Goal: Information Seeking & Learning: Learn about a topic

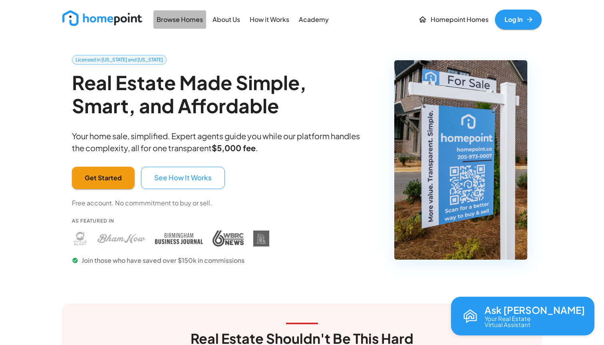
click at [191, 20] on p "Browse Homes" at bounding box center [180, 19] width 46 height 9
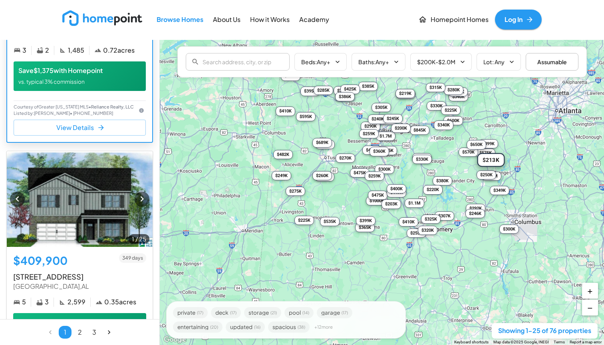
scroll to position [148, 0]
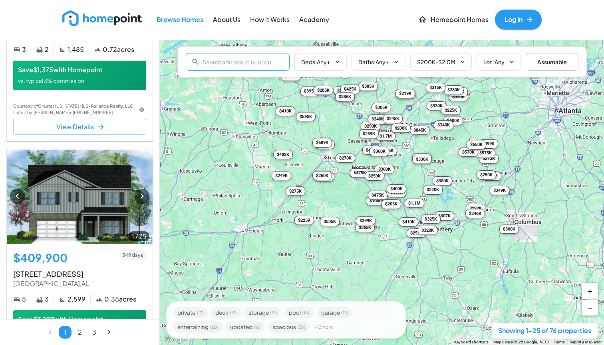
click at [260, 58] on input "text" at bounding box center [245, 62] width 87 height 16
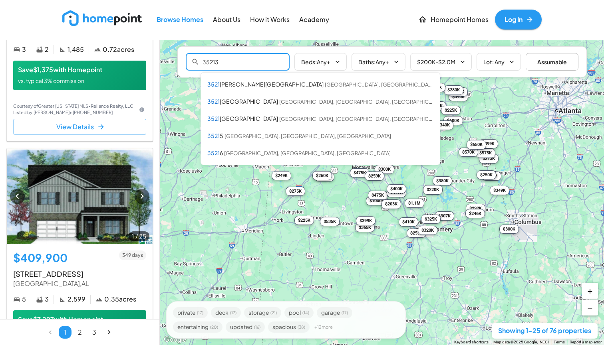
type input "35213"
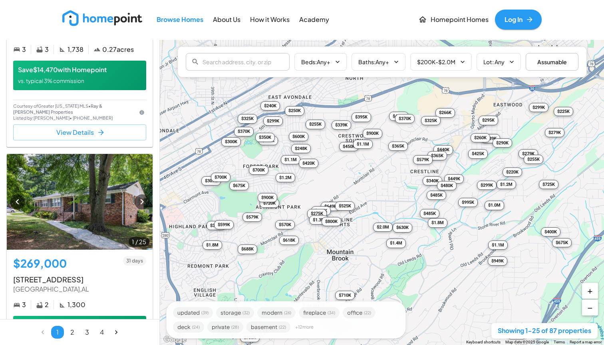
drag, startPoint x: 368, startPoint y: 139, endPoint x: 375, endPoint y: 173, distance: 34.2
click at [375, 173] on div "$649K $269K $1.8M $1.1M $289K $225K $618K $299K $340K $360K $266K $485K $430K $…" at bounding box center [382, 192] width 444 height 305
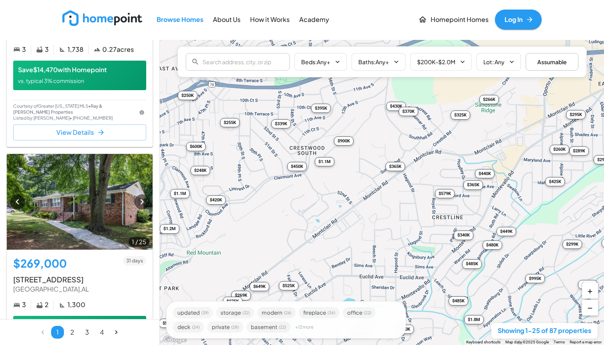
drag, startPoint x: 387, startPoint y: 153, endPoint x: 369, endPoint y: 183, distance: 35.0
click at [369, 183] on div "$649K $269K $1.8M $1.1M $289K $225K $618K $299K $340K $360K $266K $485K $430K $…" at bounding box center [382, 192] width 444 height 305
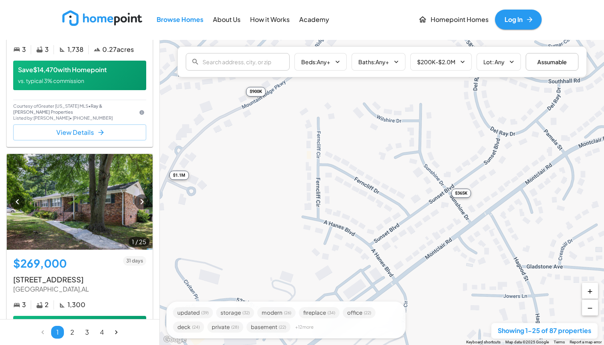
drag, startPoint x: 418, startPoint y: 152, endPoint x: 414, endPoint y: 228, distance: 76.3
click at [415, 229] on div "$649K $269K $1.8M $1.1M $289K $225K $618K $299K $340K $360K $266K $485K $430K $…" at bounding box center [382, 192] width 444 height 305
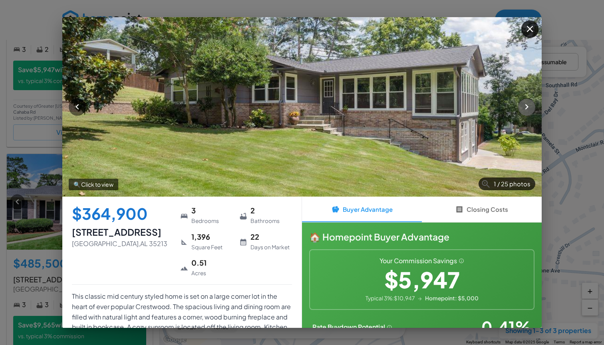
click at [525, 107] on icon "button" at bounding box center [526, 107] width 11 height 11
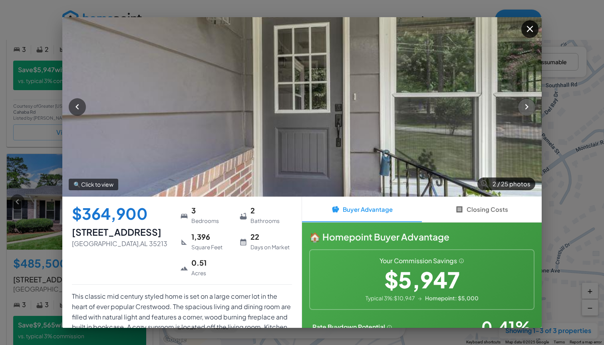
click at [525, 107] on icon "button" at bounding box center [526, 107] width 11 height 11
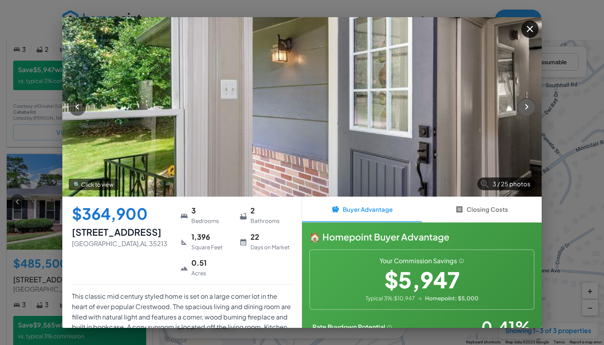
click at [525, 107] on icon "button" at bounding box center [526, 107] width 11 height 11
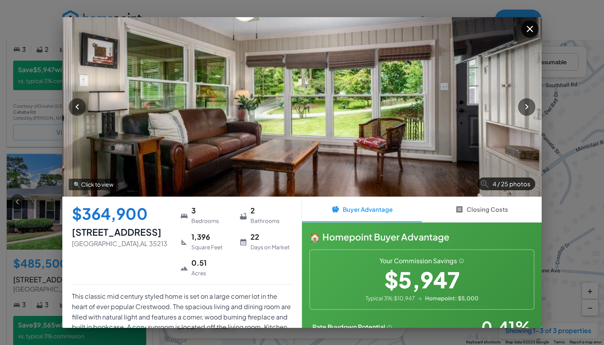
scroll to position [0, 0]
click at [523, 109] on icon "button" at bounding box center [526, 107] width 11 height 11
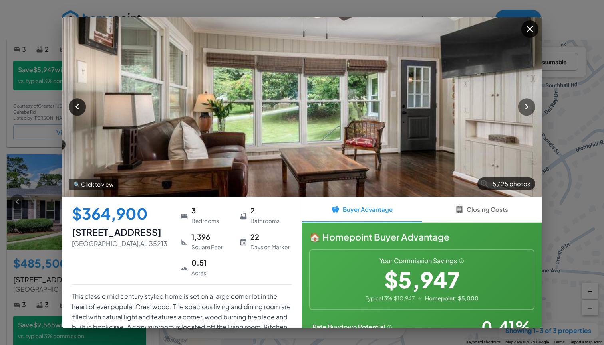
click at [72, 106] on icon "button" at bounding box center [77, 107] width 11 height 11
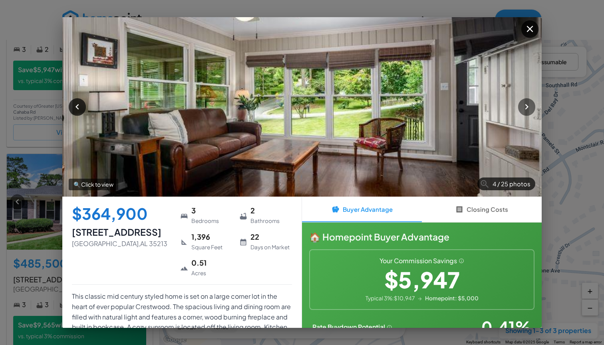
click at [72, 106] on icon "button" at bounding box center [77, 107] width 11 height 11
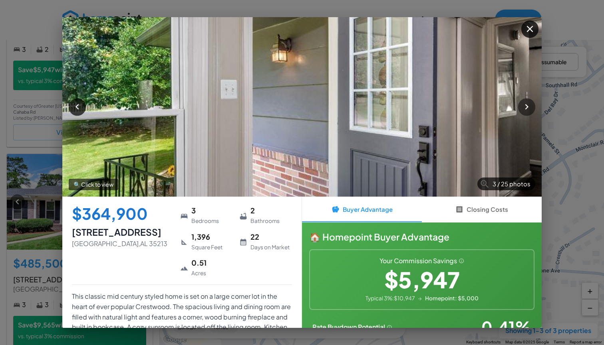
click at [72, 106] on icon "button" at bounding box center [77, 107] width 11 height 11
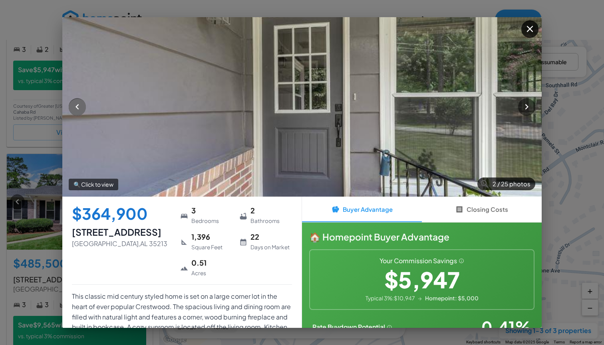
click at [72, 106] on icon "button" at bounding box center [77, 107] width 11 height 11
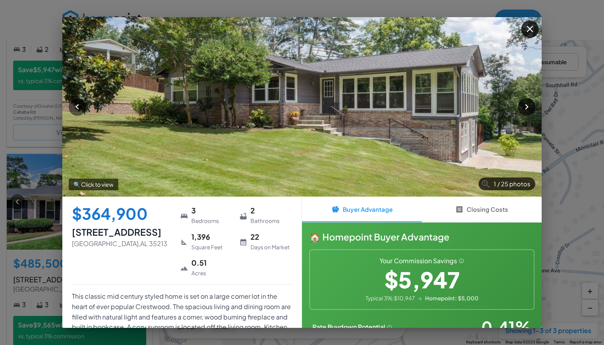
click at [527, 105] on icon "button" at bounding box center [526, 107] width 11 height 11
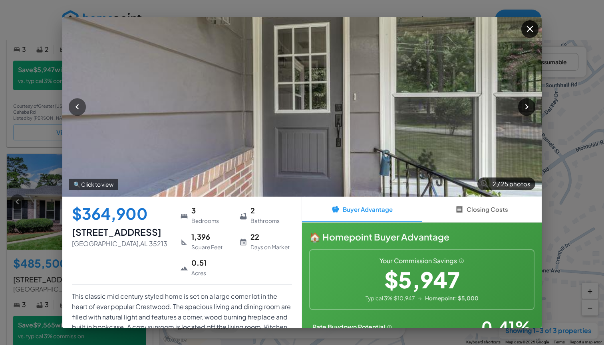
click at [527, 105] on icon "button" at bounding box center [526, 107] width 11 height 11
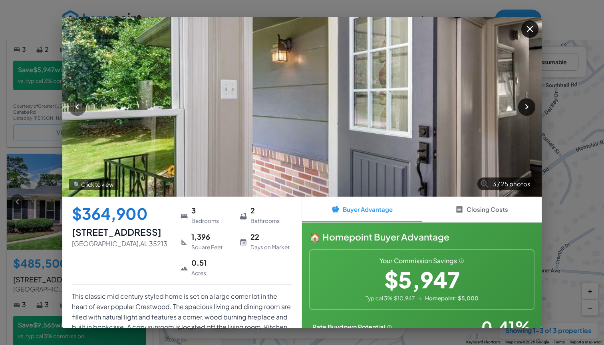
click at [527, 105] on icon "button" at bounding box center [526, 107] width 11 height 11
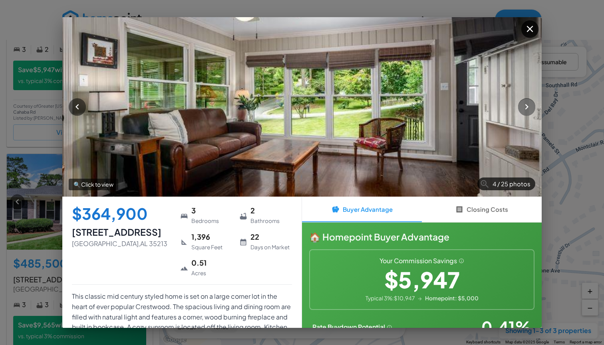
click at [527, 105] on icon "button" at bounding box center [526, 107] width 11 height 11
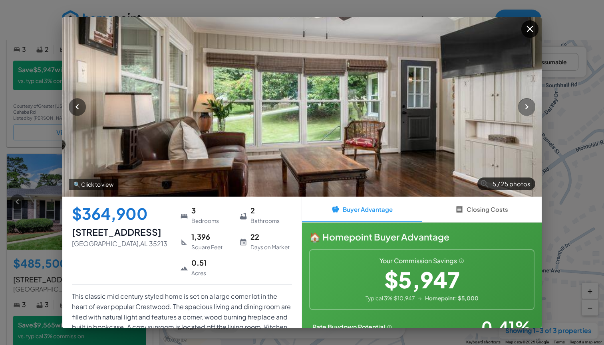
click at [527, 105] on icon "button" at bounding box center [526, 107] width 11 height 11
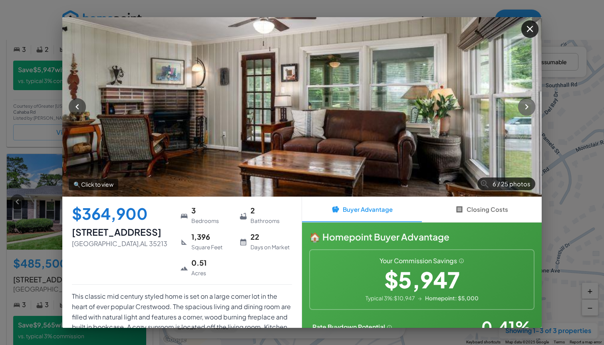
click at [527, 106] on icon "button" at bounding box center [526, 107] width 11 height 11
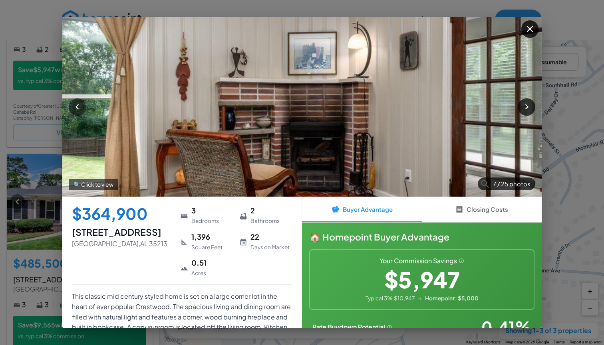
click at [527, 106] on icon "button" at bounding box center [526, 107] width 11 height 11
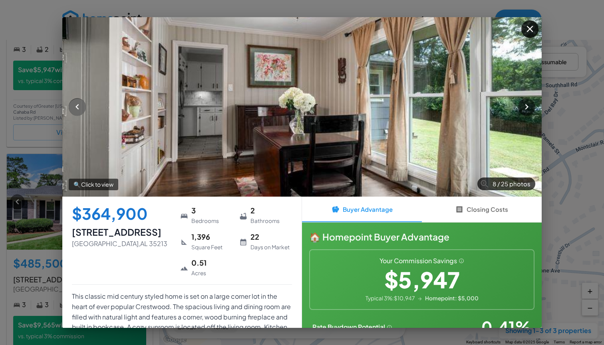
click at [75, 106] on icon "button" at bounding box center [77, 107] width 11 height 11
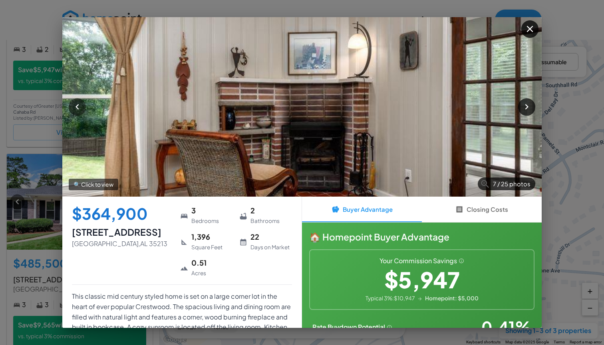
click at [527, 108] on icon "button" at bounding box center [526, 107] width 3 height 6
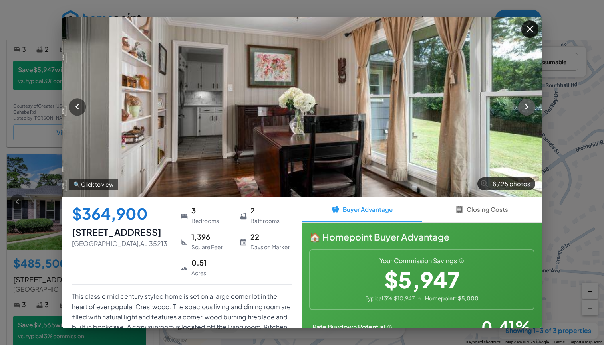
click at [527, 108] on icon "button" at bounding box center [526, 107] width 3 height 6
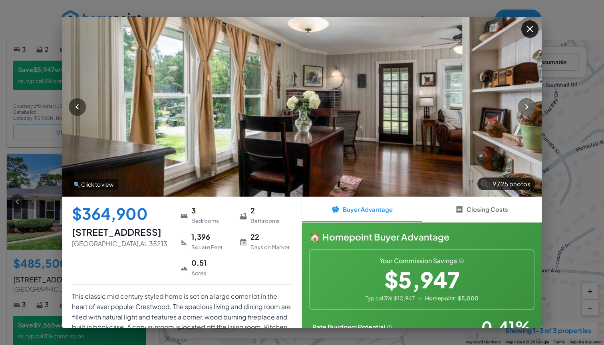
click at [527, 108] on icon "button" at bounding box center [526, 107] width 3 height 6
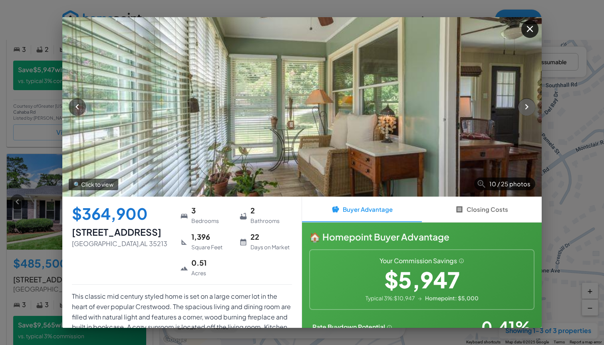
click at [527, 108] on icon "button" at bounding box center [526, 107] width 3 height 6
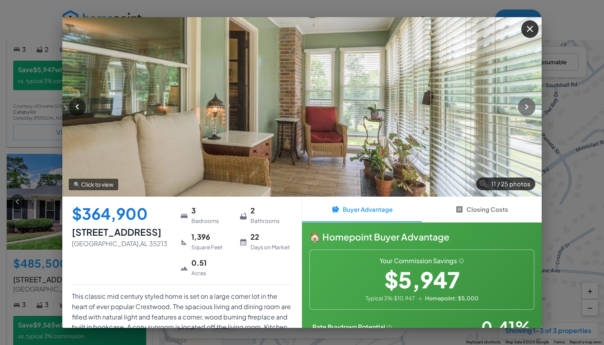
click at [528, 109] on icon "button" at bounding box center [526, 107] width 11 height 11
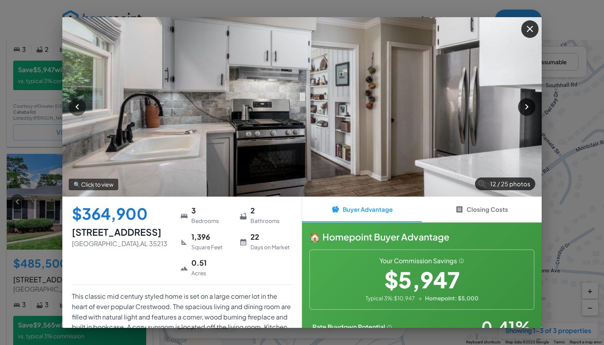
click at [528, 109] on icon "button" at bounding box center [526, 107] width 11 height 11
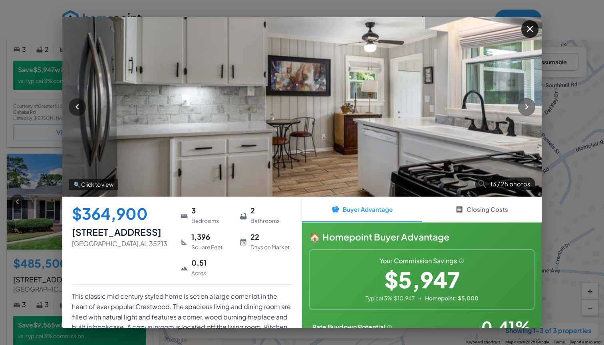
click at [528, 109] on icon "button" at bounding box center [526, 107] width 11 height 11
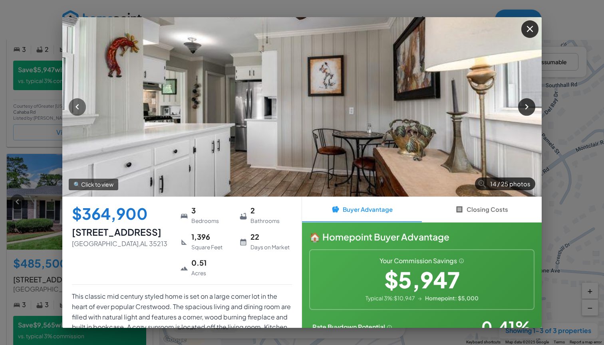
click at [528, 109] on icon "button" at bounding box center [526, 107] width 11 height 11
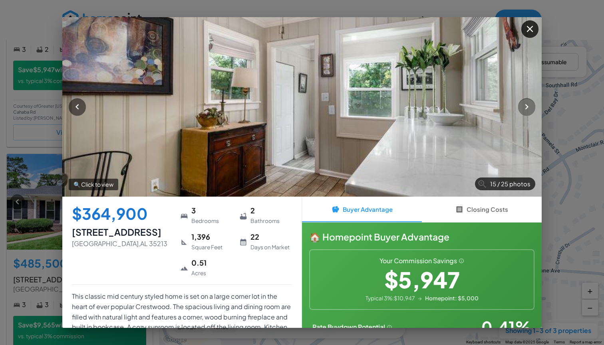
click at [528, 109] on icon "button" at bounding box center [526, 107] width 11 height 11
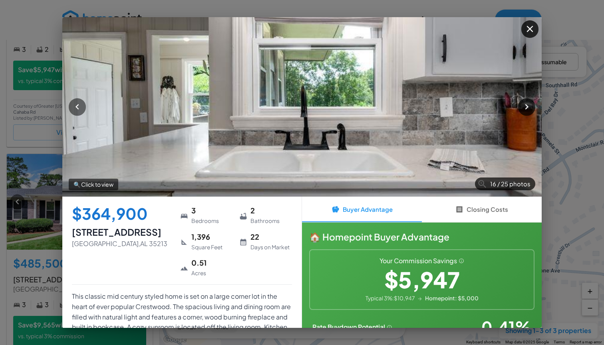
click at [528, 109] on icon "button" at bounding box center [526, 107] width 11 height 11
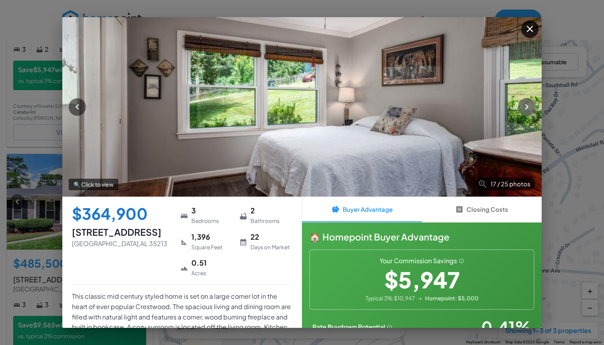
click at [527, 107] on icon "button" at bounding box center [526, 107] width 3 height 6
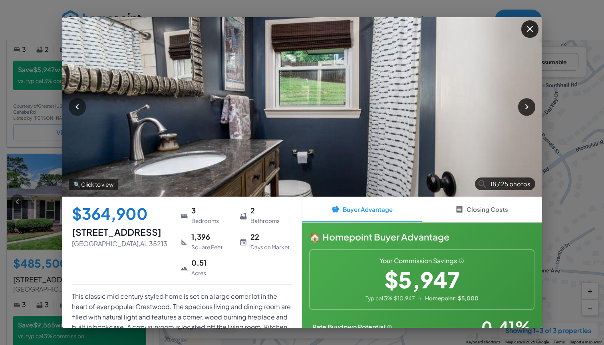
click at [527, 107] on icon "button" at bounding box center [526, 107] width 3 height 6
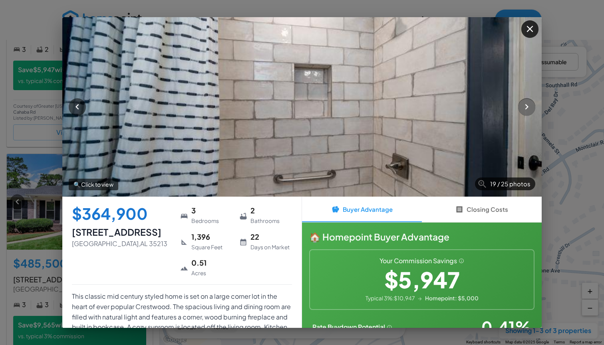
click at [527, 107] on icon "button" at bounding box center [526, 107] width 3 height 6
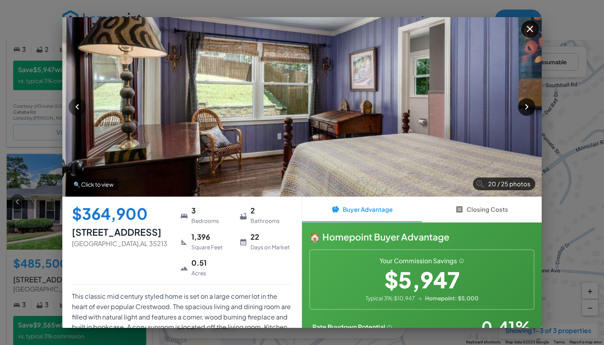
click at [527, 107] on icon "button" at bounding box center [526, 107] width 3 height 6
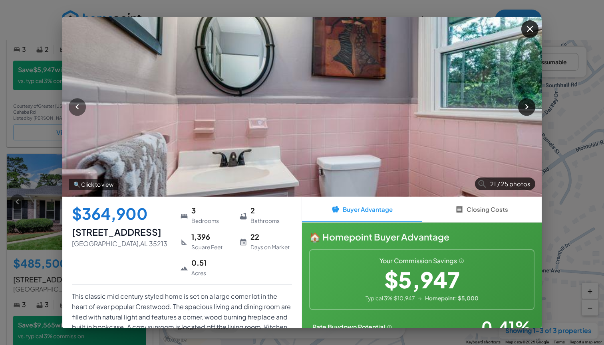
click at [527, 107] on icon "button" at bounding box center [526, 107] width 3 height 6
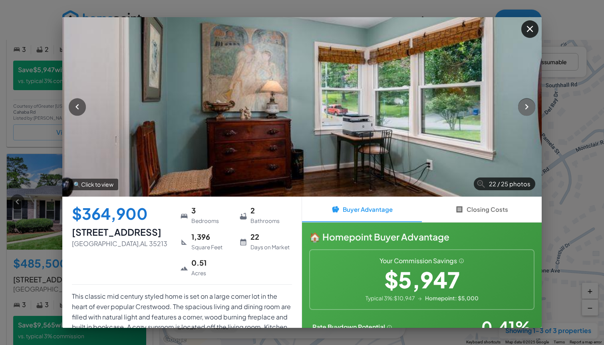
click at [527, 107] on icon "button" at bounding box center [526, 107] width 3 height 6
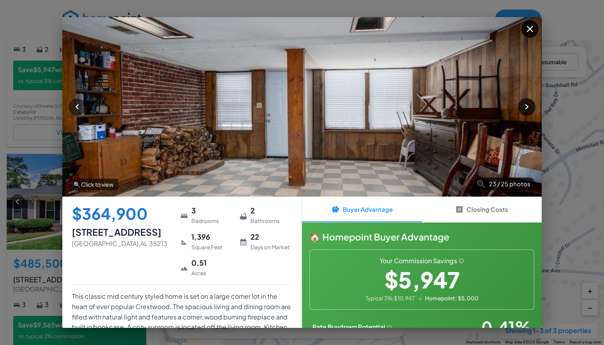
click at [527, 107] on icon "button" at bounding box center [526, 107] width 3 height 6
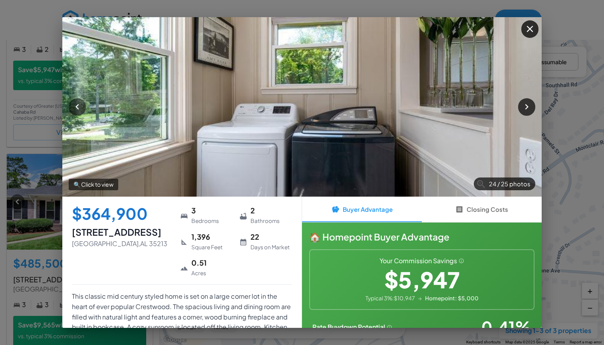
click at [527, 107] on icon "button" at bounding box center [526, 107] width 3 height 6
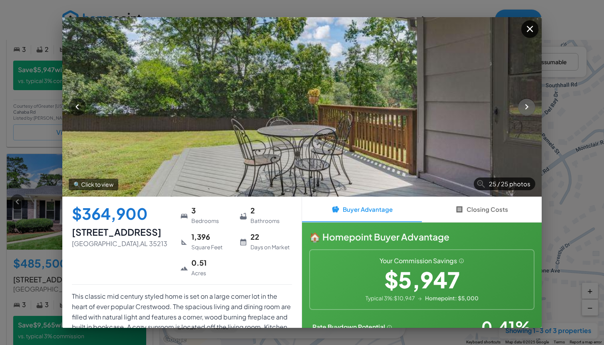
click at [527, 107] on icon "button" at bounding box center [526, 107] width 3 height 6
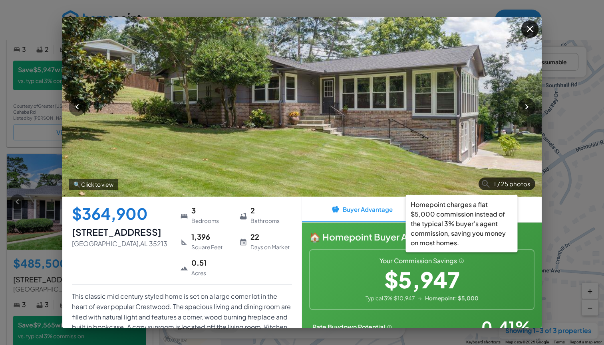
click at [461, 260] on icon "Homepoint charges a flat $5,000 commission instead of the typical 3% buyer's ag…" at bounding box center [461, 261] width 6 height 6
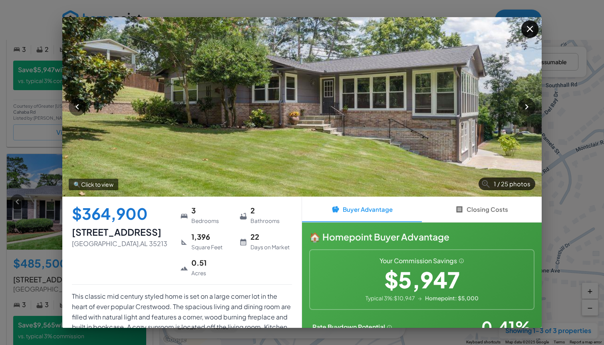
click at [529, 30] on icon "button" at bounding box center [529, 29] width 6 height 6
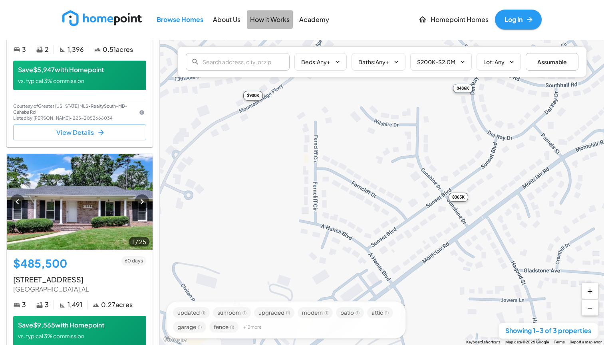
click at [273, 15] on p "How it Works" at bounding box center [270, 19] width 40 height 9
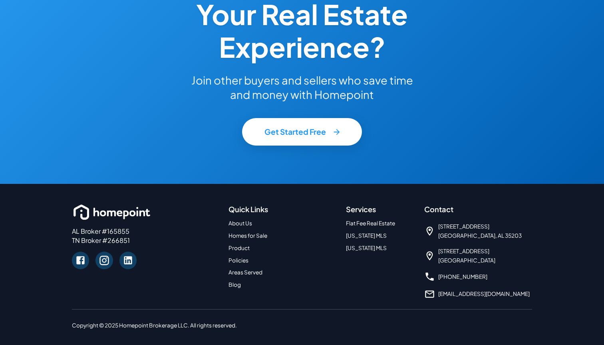
scroll to position [1346, 0]
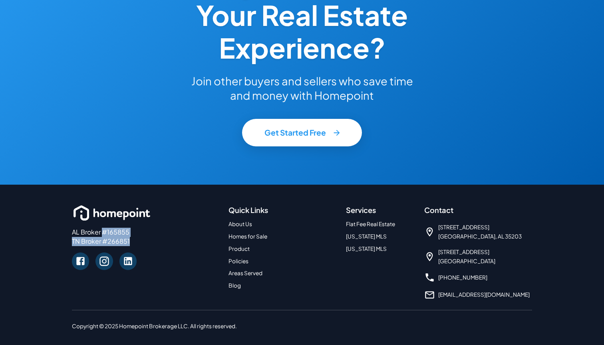
drag, startPoint x: 102, startPoint y: 232, endPoint x: 137, endPoint y: 241, distance: 35.5
click at [137, 241] on p "AL Broker #165855 TN Broker #266851" at bounding box center [145, 237] width 147 height 18
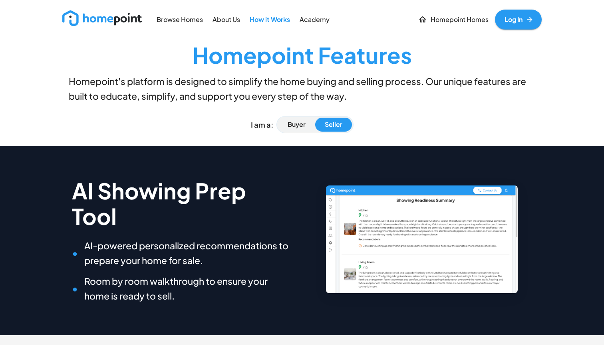
scroll to position [0, 0]
click at [317, 20] on p "Academy" at bounding box center [314, 19] width 30 height 9
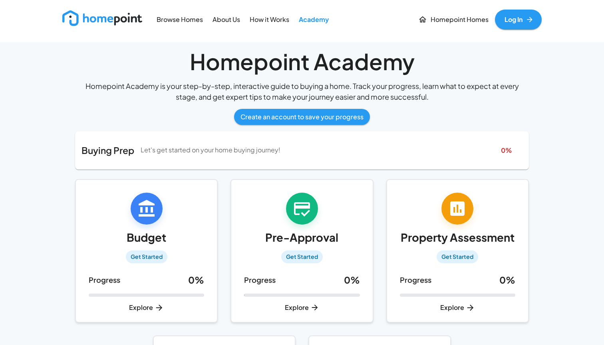
click at [223, 23] on p "About Us" at bounding box center [226, 19] width 28 height 9
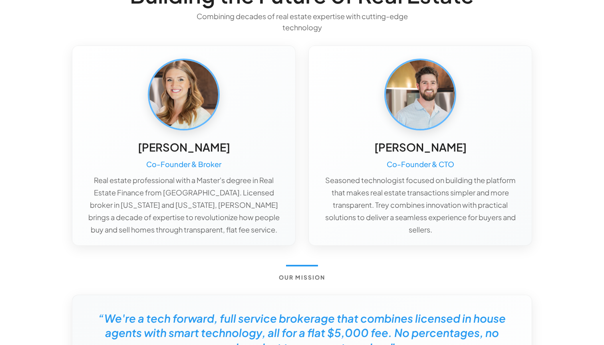
scroll to position [97, 0]
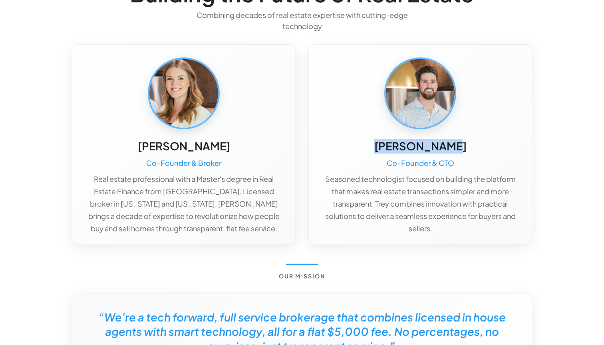
drag, startPoint x: 380, startPoint y: 146, endPoint x: 464, endPoint y: 147, distance: 83.5
click at [464, 147] on div "Trey McMeans Co-Founder & CTO Seasoned technologist focused on building the pla…" at bounding box center [419, 187] width 197 height 96
copy h5 "[PERSON_NAME]"
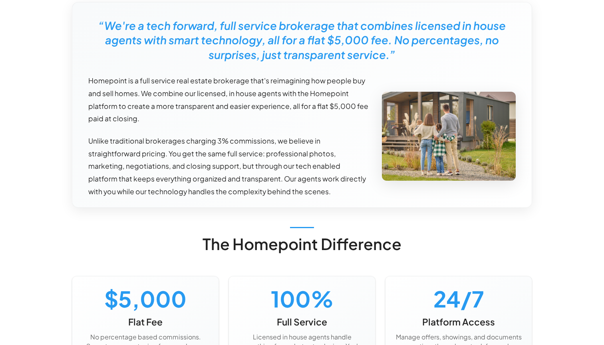
scroll to position [492, 0]
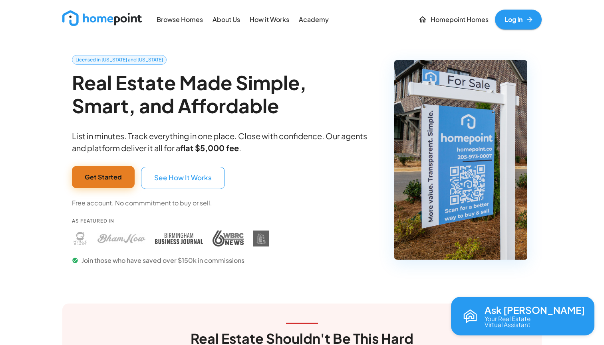
click at [101, 182] on button "Get Started" at bounding box center [103, 177] width 63 height 22
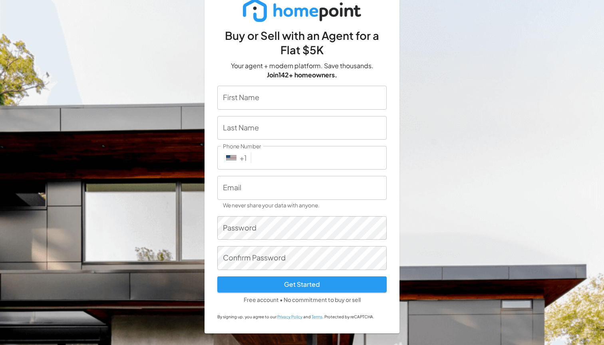
scroll to position [26, 0]
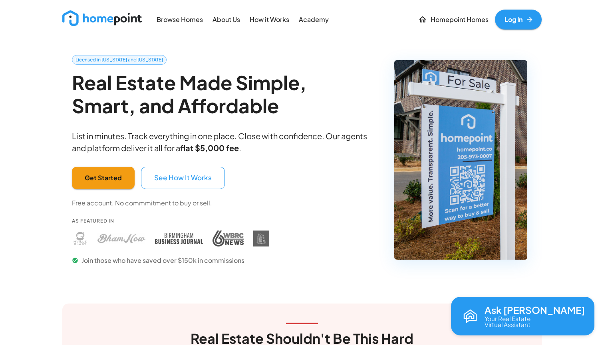
click at [266, 23] on p "How it Works" at bounding box center [270, 19] width 40 height 9
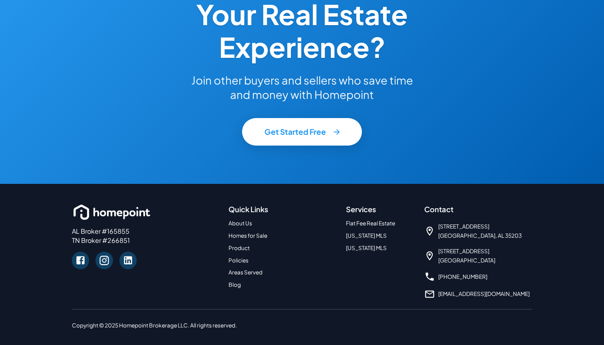
scroll to position [1346, 0]
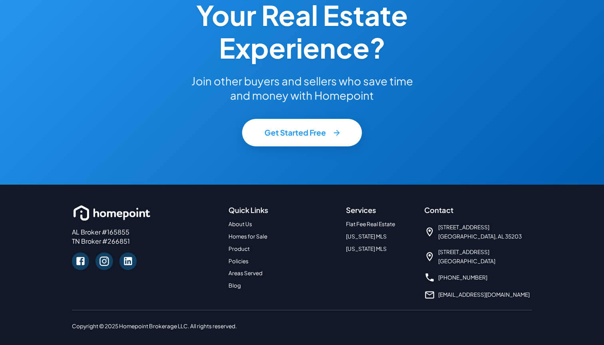
click at [244, 221] on link "About Us" at bounding box center [240, 224] width 24 height 7
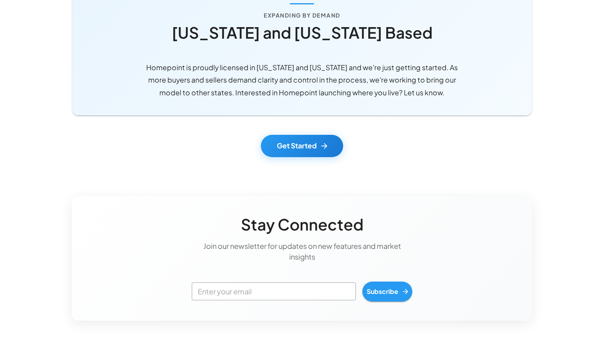
scroll to position [779, 0]
